Goal: Task Accomplishment & Management: Complete application form

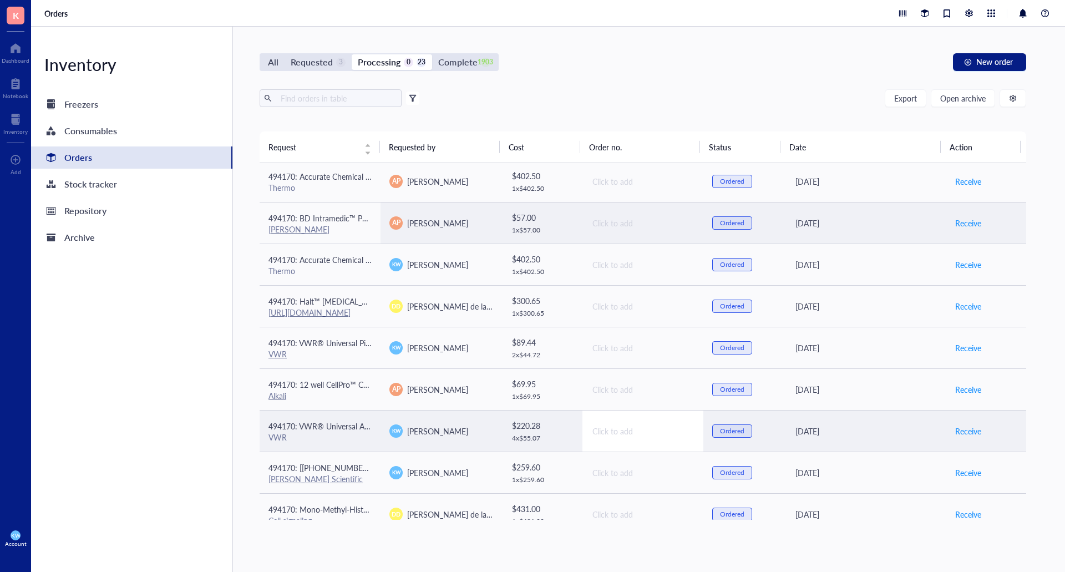
scroll to position [600, 0]
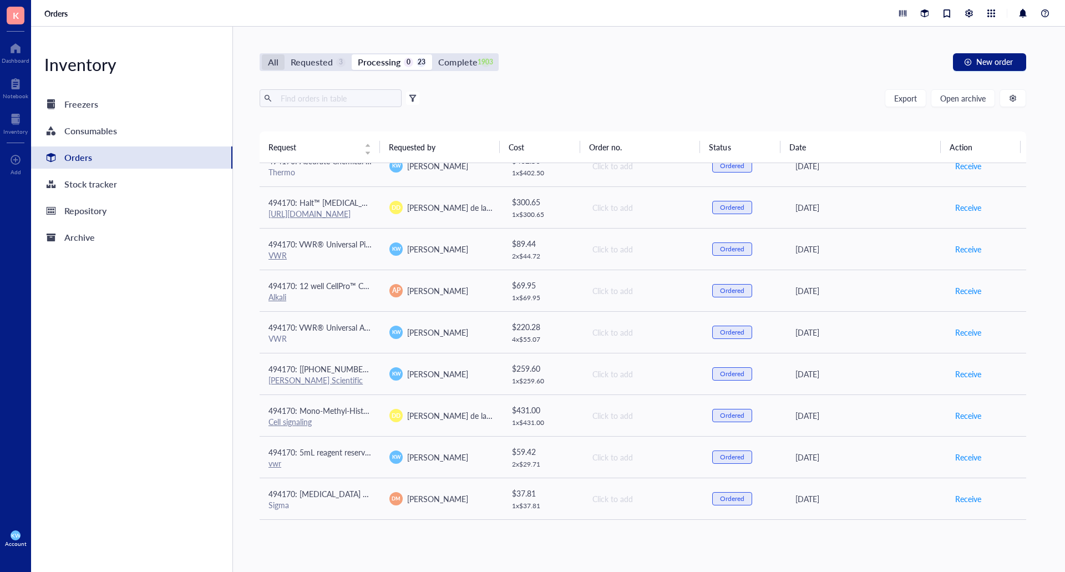
click at [269, 57] on div "All" at bounding box center [273, 62] width 11 height 16
click at [262, 54] on input "All" at bounding box center [262, 54] width 0 height 0
click at [354, 95] on input "text" at bounding box center [336, 98] width 121 height 17
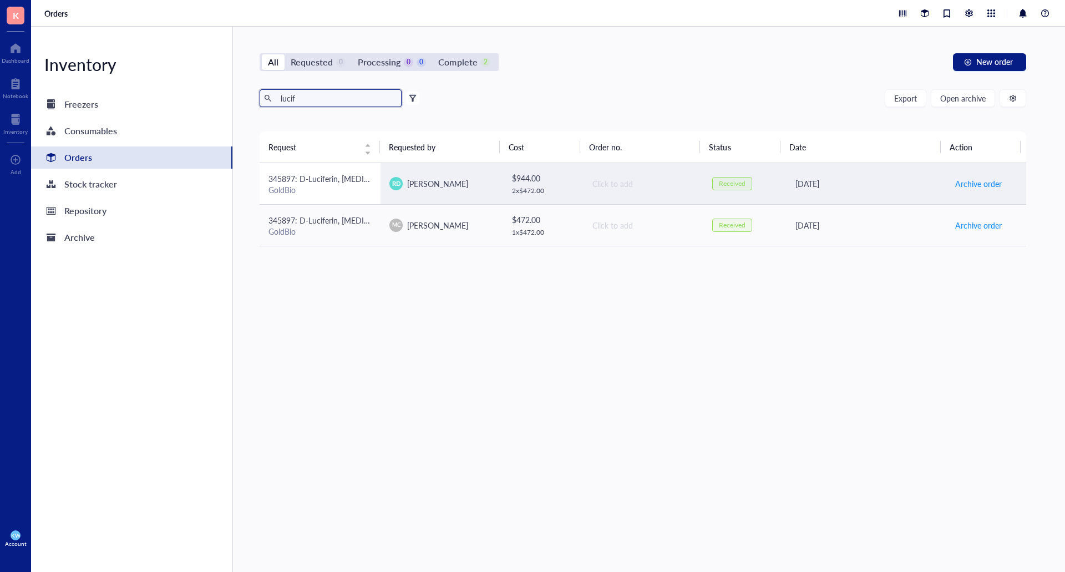
type input "lucif"
click at [340, 189] on div "GoldBio" at bounding box center [319, 190] width 103 height 10
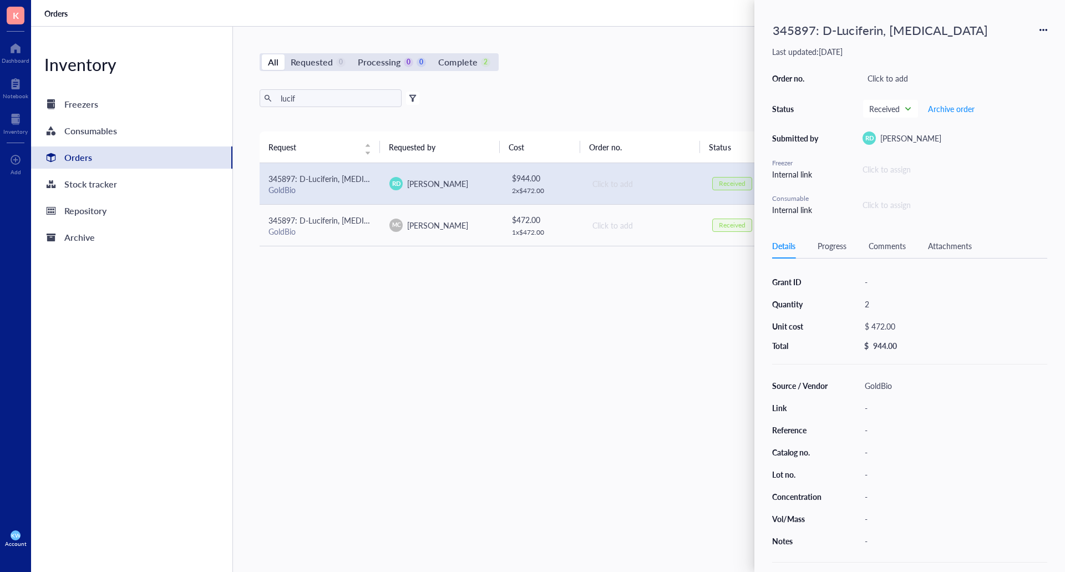
click at [1042, 32] on icon at bounding box center [1043, 30] width 8 height 8
click at [999, 44] on span "Request again" at bounding box center [1004, 46] width 70 height 12
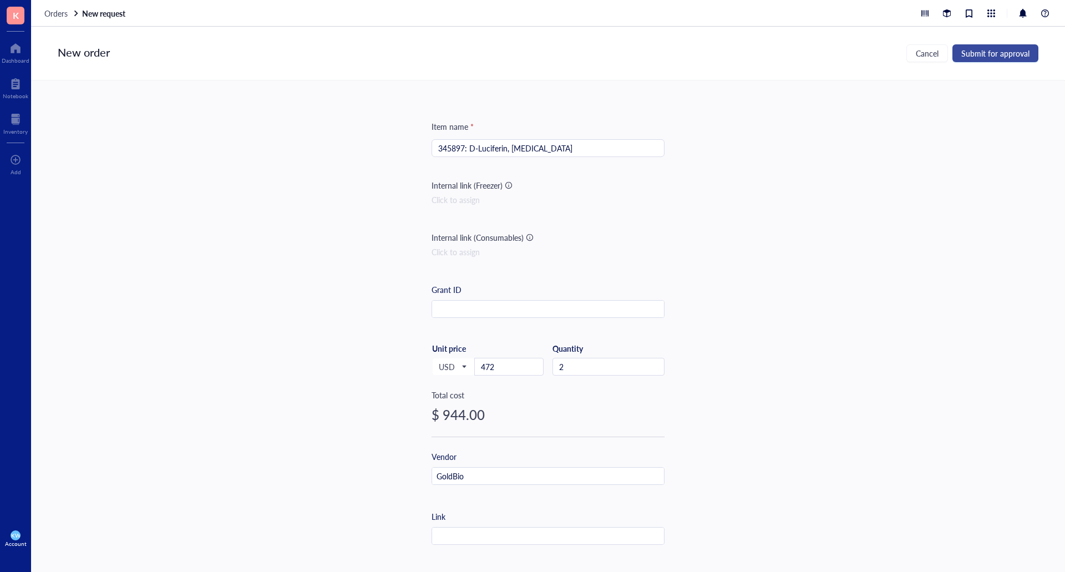
click at [1005, 59] on button "Submit for approval" at bounding box center [995, 53] width 86 height 18
